Goal: Information Seeking & Learning: Understand process/instructions

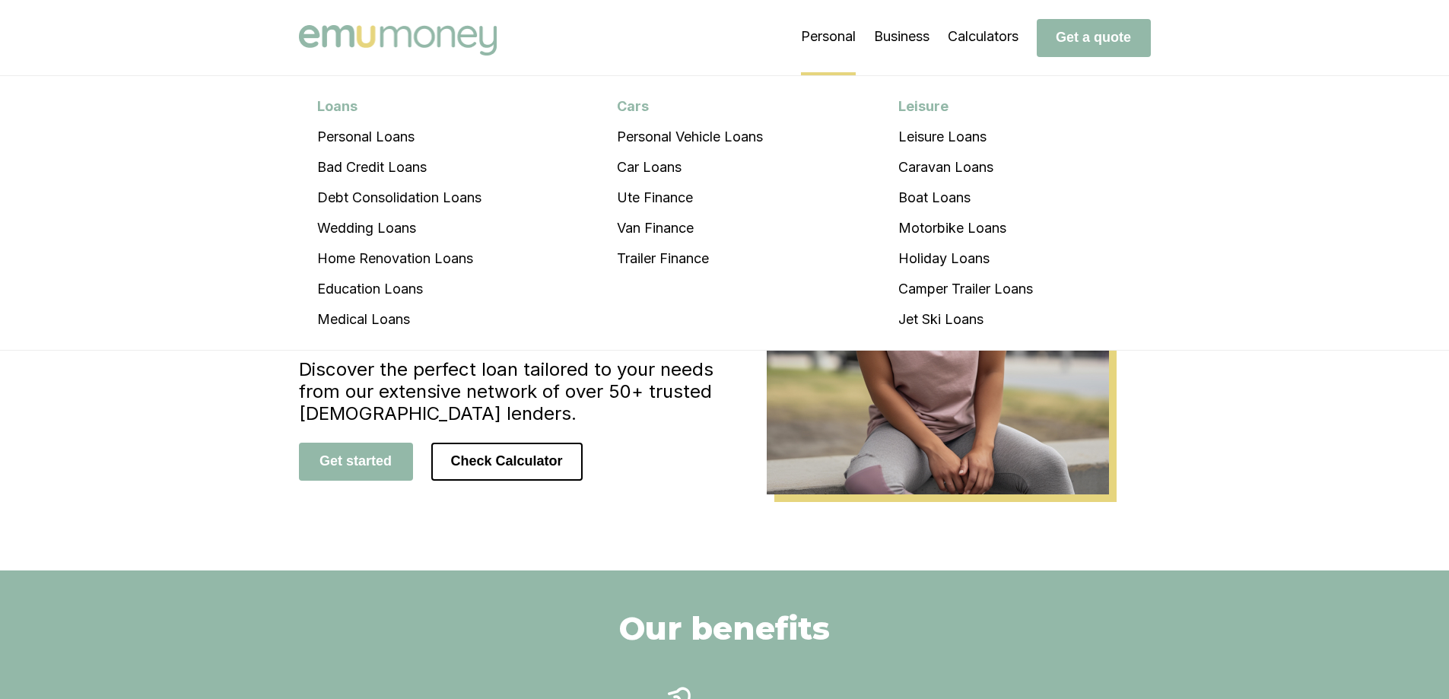
click at [833, 40] on li "Personal Loans Personal Loans Bad Credit Loans Debt Consolidation Loans Wedding…" at bounding box center [828, 37] width 55 height 76
click at [361, 135] on li "Personal Loans" at bounding box center [399, 137] width 201 height 30
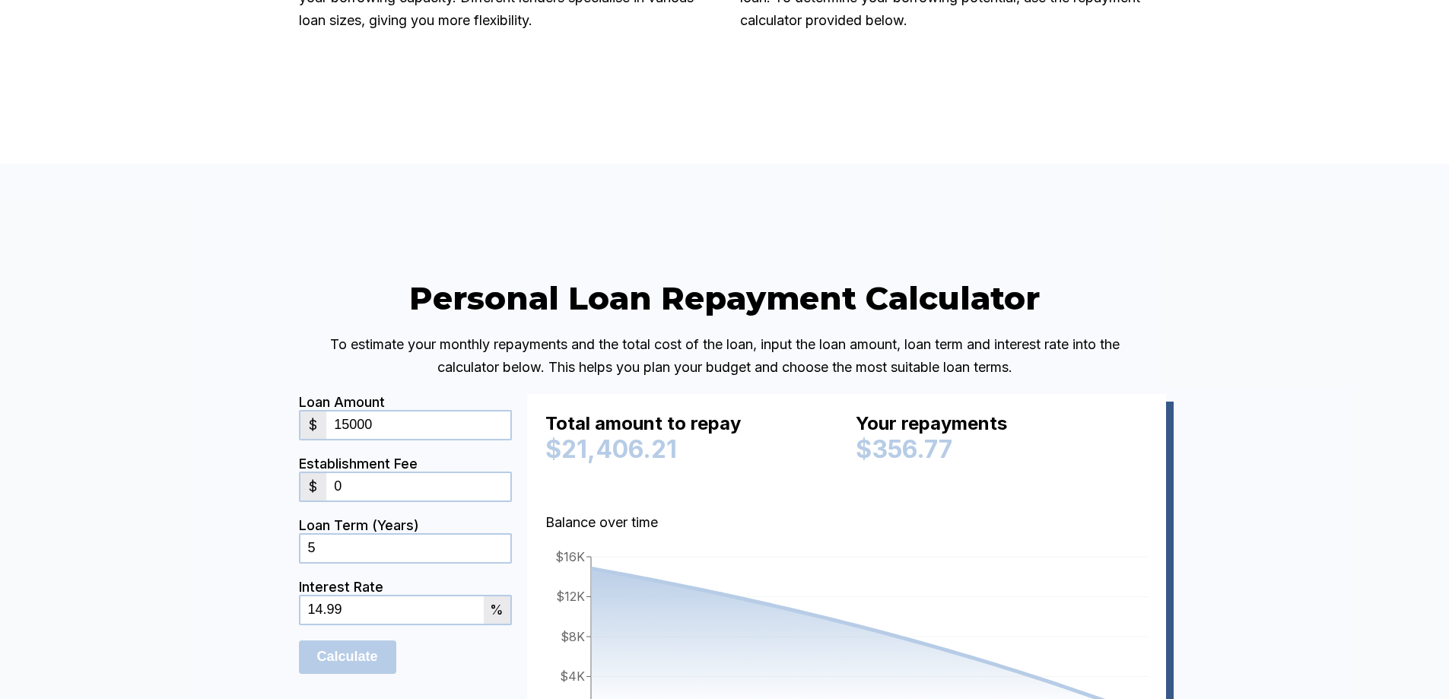
scroll to position [3272, 0]
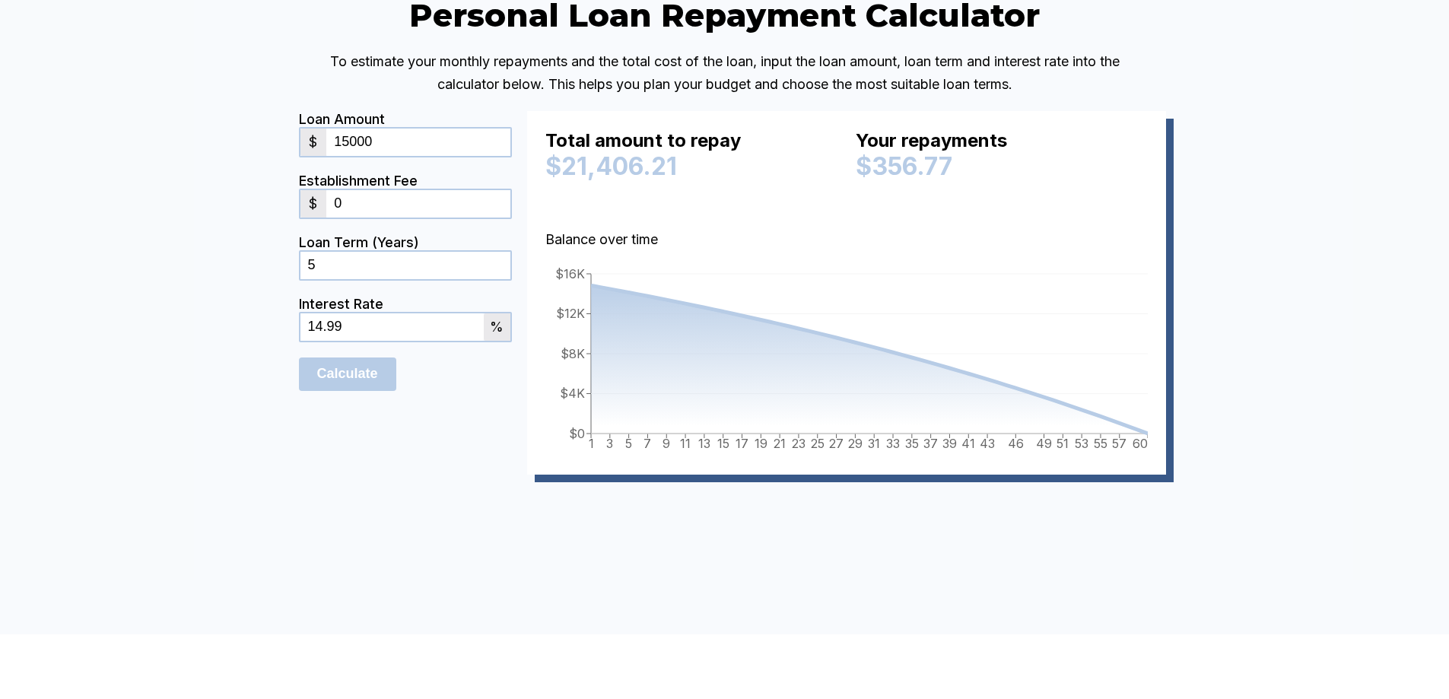
click at [370, 218] on input "0" at bounding box center [417, 203] width 183 height 27
click at [386, 279] on input "5" at bounding box center [406, 265] width 210 height 27
drag, startPoint x: 448, startPoint y: 425, endPoint x: 244, endPoint y: 427, distance: 203.9
click at [249, 428] on div "Personal Loan Repayment Calculator To estimate your monthly repayments and the …" at bounding box center [724, 257] width 1449 height 753
click at [267, 431] on div "Personal Loan Repayment Calculator To estimate your monthly repayments and the …" at bounding box center [724, 257] width 1449 height 753
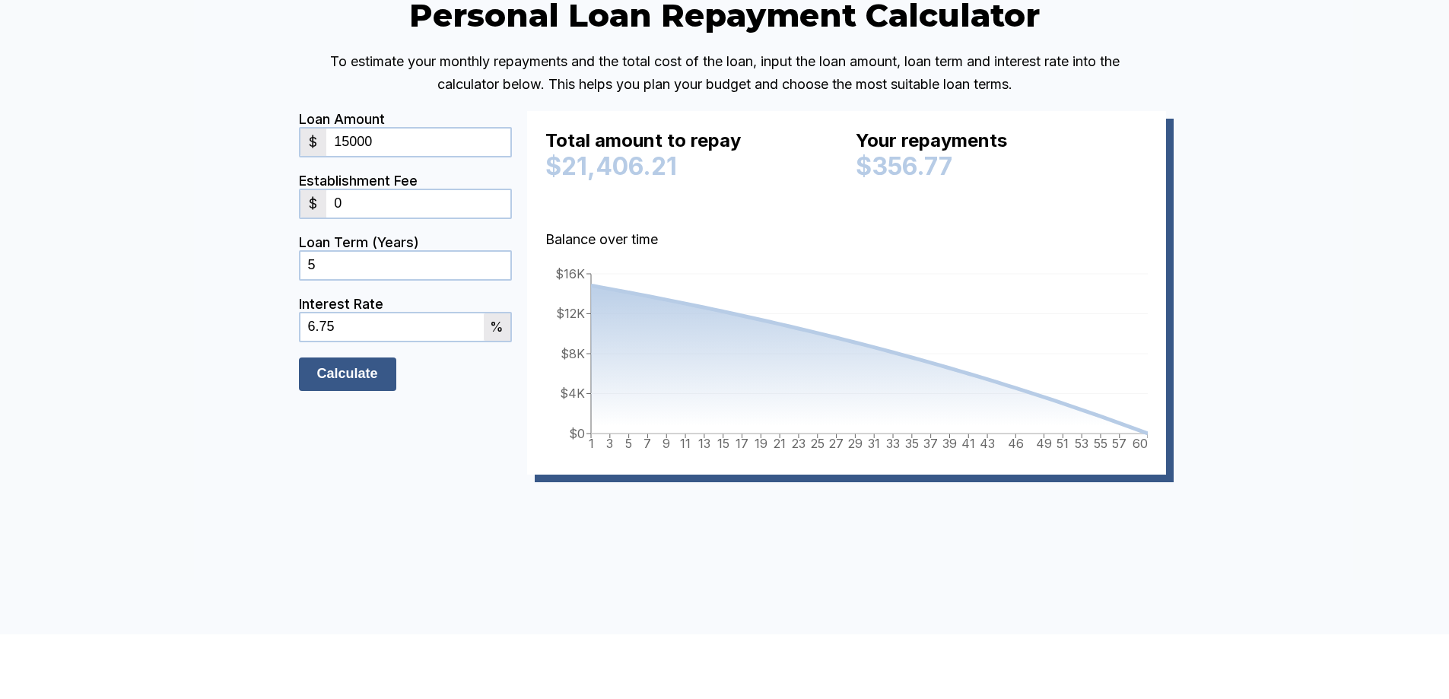
click at [333, 391] on input "Calculate" at bounding box center [347, 374] width 97 height 33
drag, startPoint x: 293, startPoint y: 441, endPoint x: 192, endPoint y: 449, distance: 100.7
click at [192, 449] on div "Personal Loan Repayment Calculator To estimate your monthly repayments and the …" at bounding box center [724, 257] width 1449 height 753
type input "14.6"
click at [352, 391] on input "Calculate" at bounding box center [347, 374] width 97 height 33
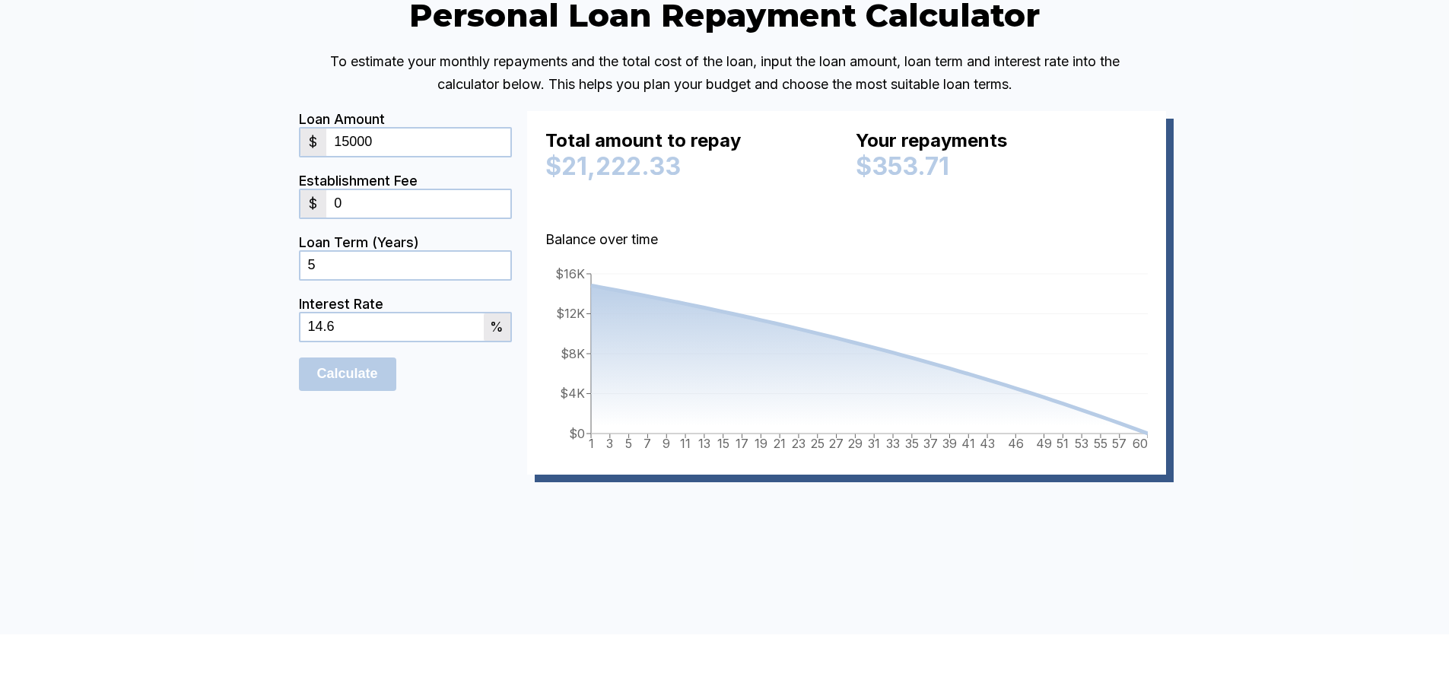
drag, startPoint x: 362, startPoint y: 359, endPoint x: 277, endPoint y: 357, distance: 85.2
click at [277, 357] on div "Personal Loan Repayment Calculator To estimate your monthly repayments and the …" at bounding box center [725, 257] width 913 height 525
type input "3"
click at [357, 391] on input "Calculate" at bounding box center [347, 374] width 97 height 33
click at [352, 156] on input "15000" at bounding box center [417, 142] width 183 height 27
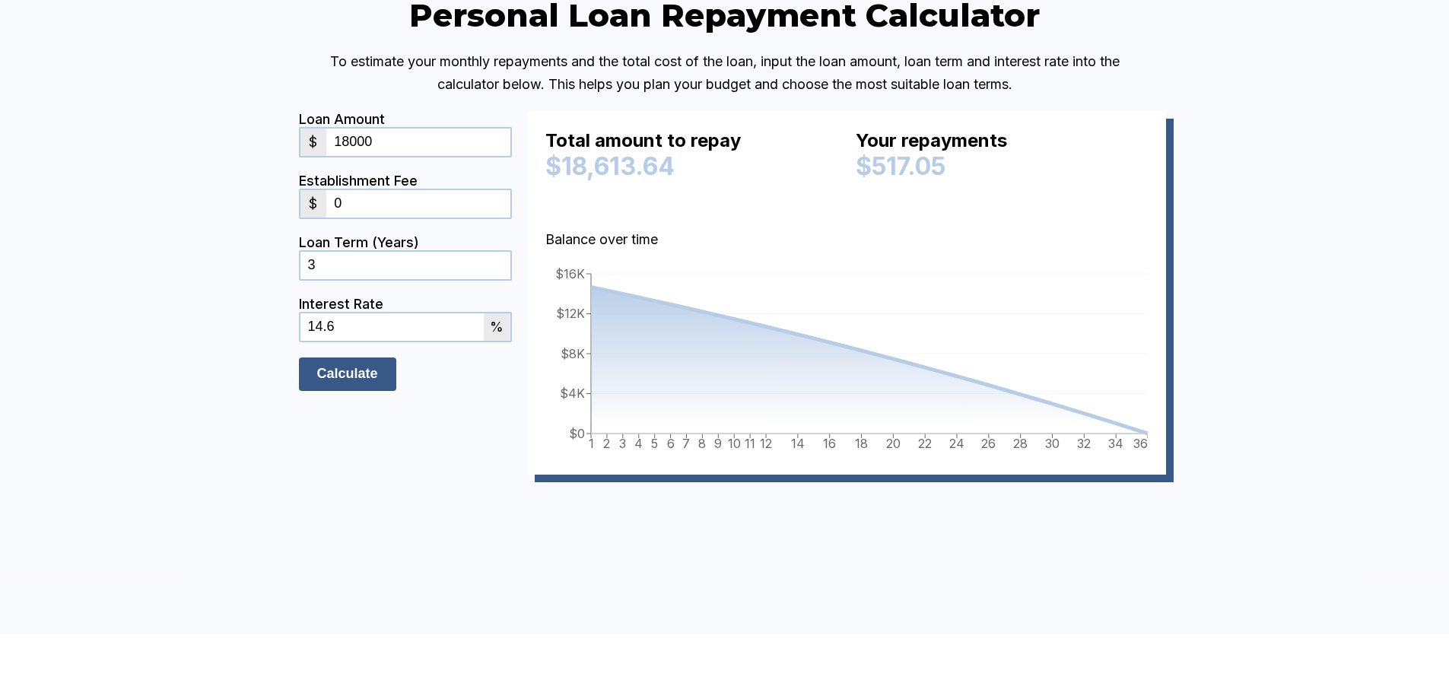
type input "18000"
click at [374, 391] on input "Calculate" at bounding box center [347, 374] width 97 height 33
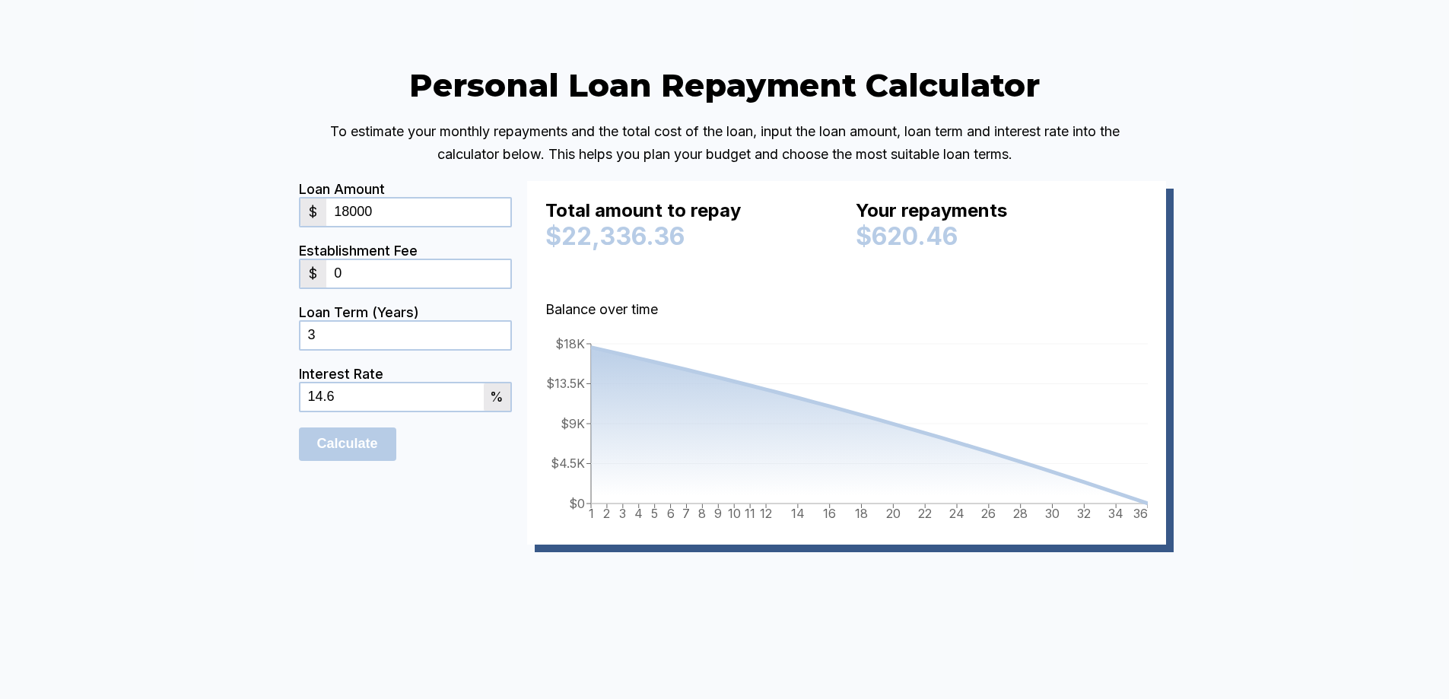
scroll to position [3120, 0]
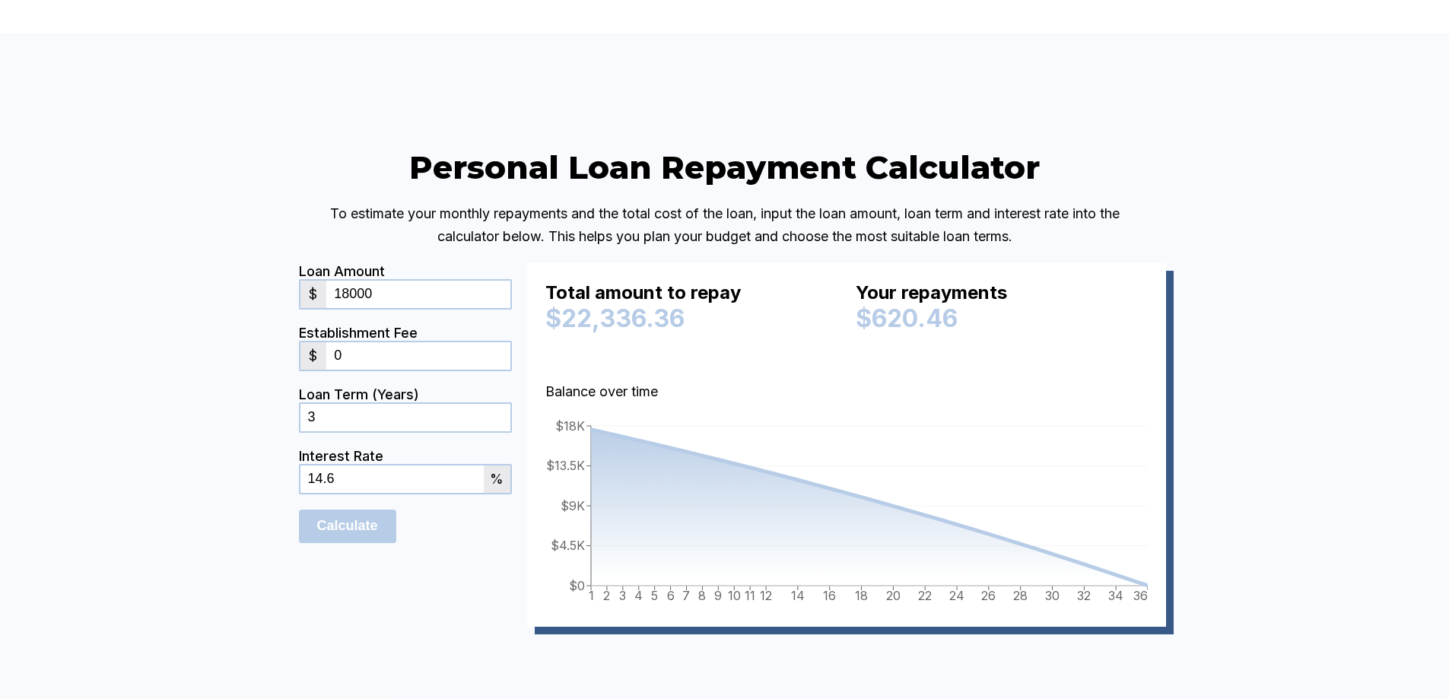
drag, startPoint x: 362, startPoint y: 568, endPoint x: 298, endPoint y: 582, distance: 65.5
click at [298, 582] on div "Personal Loan Repayment Calculator To estimate your monthly repayments and the …" at bounding box center [725, 410] width 913 height 525
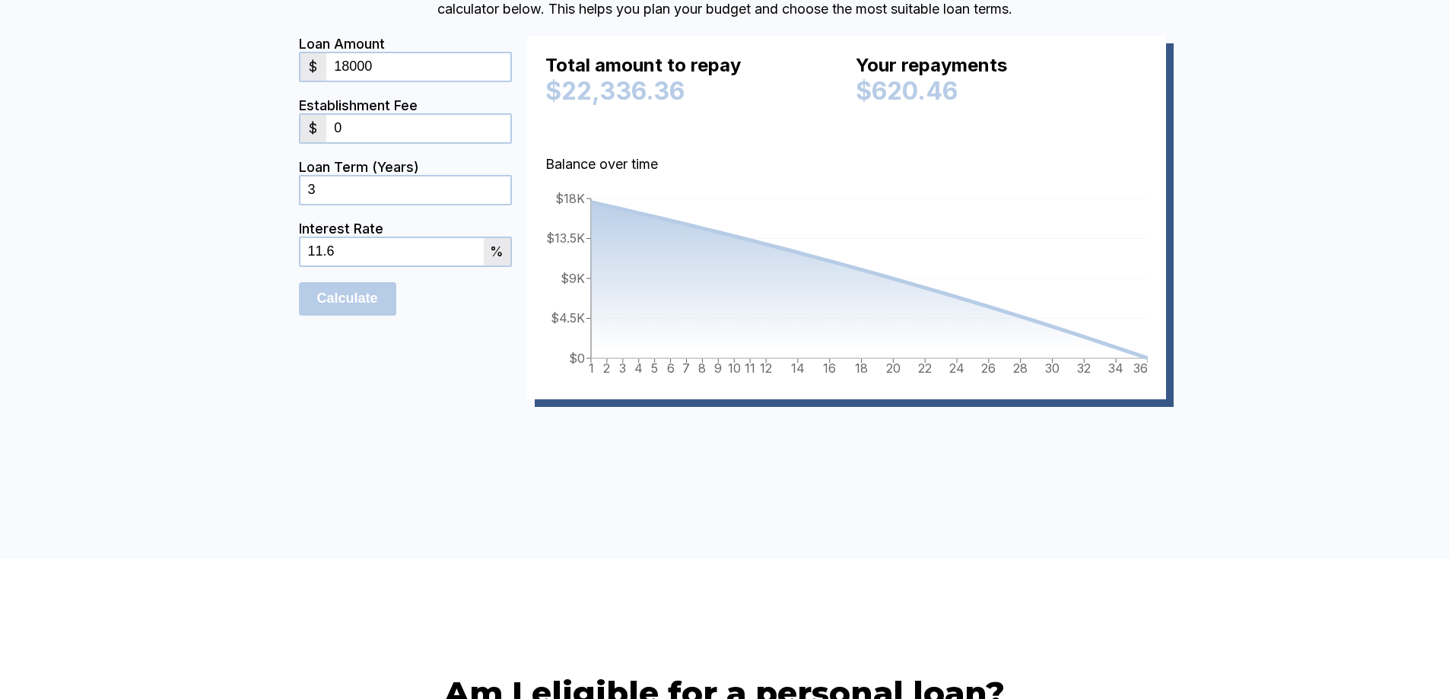
scroll to position [3348, 0]
type input "11.6"
click at [339, 315] on input "Calculate" at bounding box center [347, 298] width 97 height 33
click at [352, 80] on input "18000" at bounding box center [417, 65] width 183 height 27
click at [353, 315] on input "Calculate" at bounding box center [347, 298] width 97 height 33
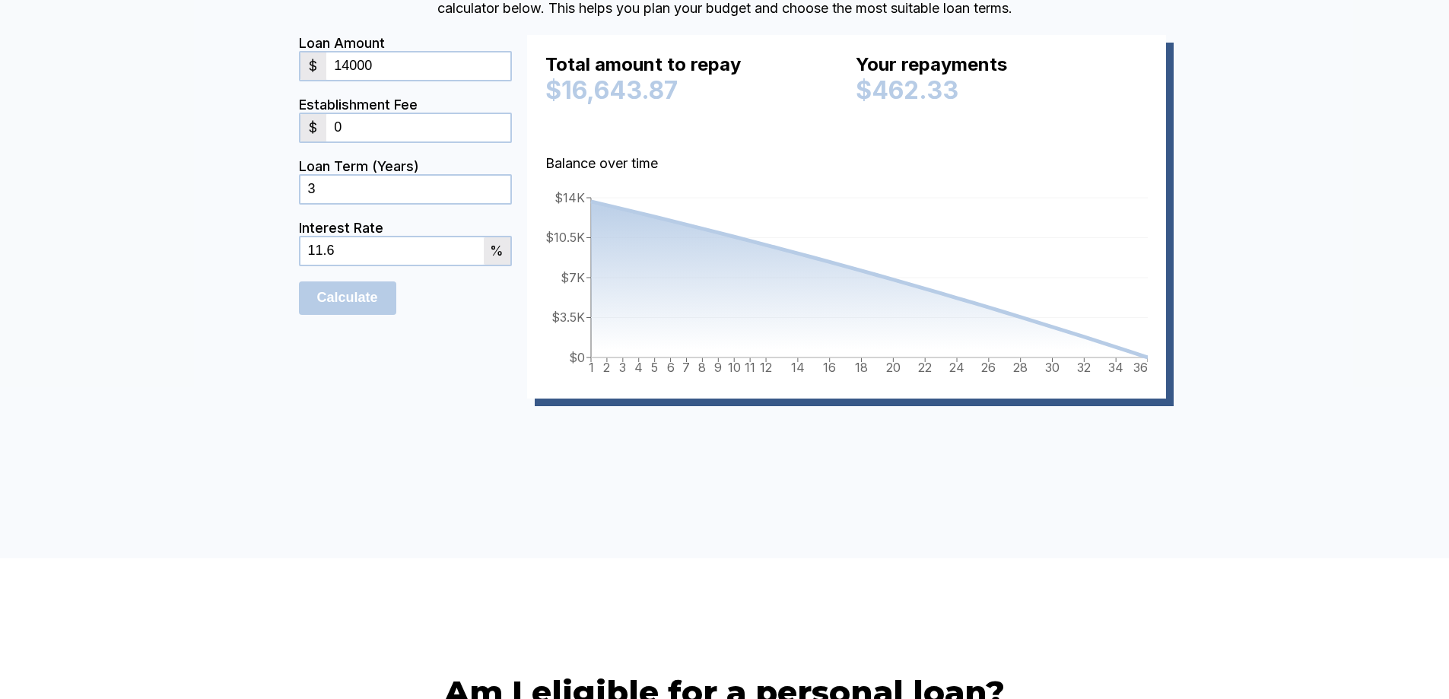
click at [354, 80] on input "14000" at bounding box center [417, 65] width 183 height 27
type input "18000"
click at [358, 315] on input "Calculate" at bounding box center [347, 298] width 97 height 33
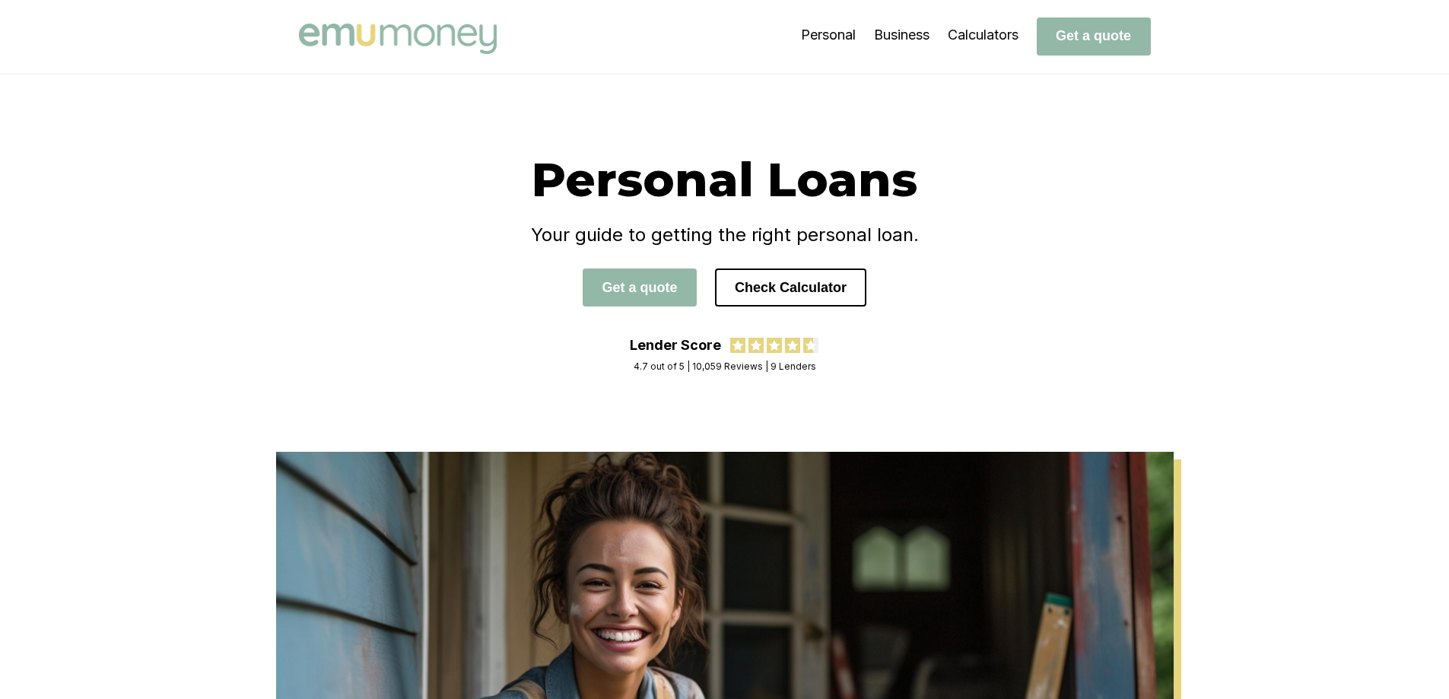
scroll to position [0, 0]
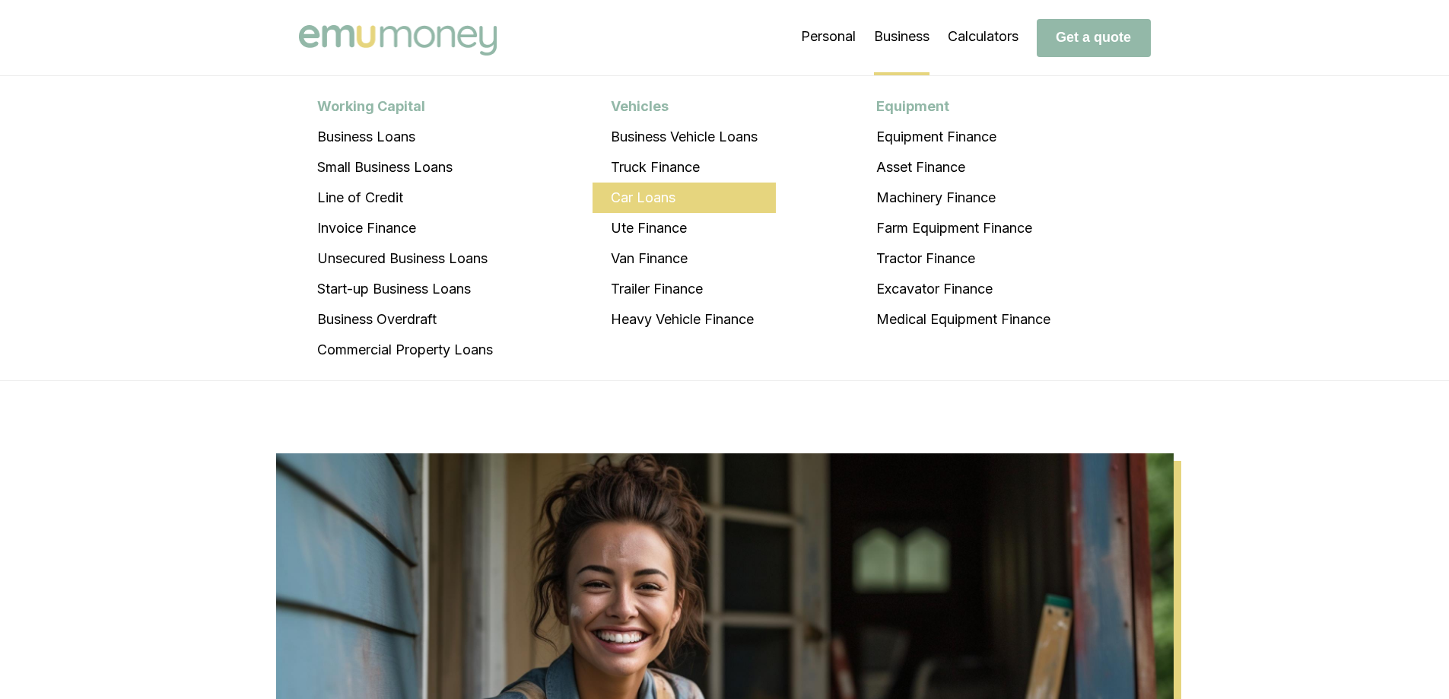
click at [660, 195] on li "Car Loans" at bounding box center [684, 198] width 183 height 30
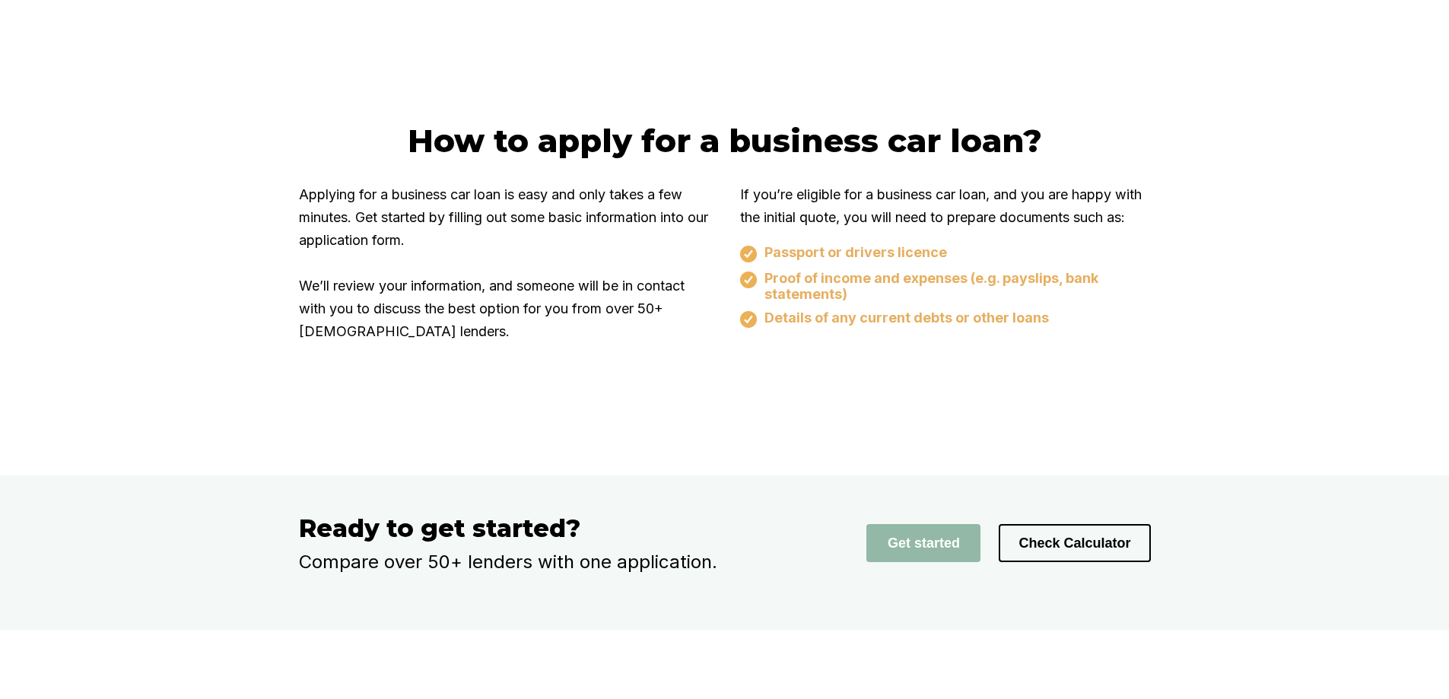
scroll to position [4489, 0]
